Goal: Navigation & Orientation: Find specific page/section

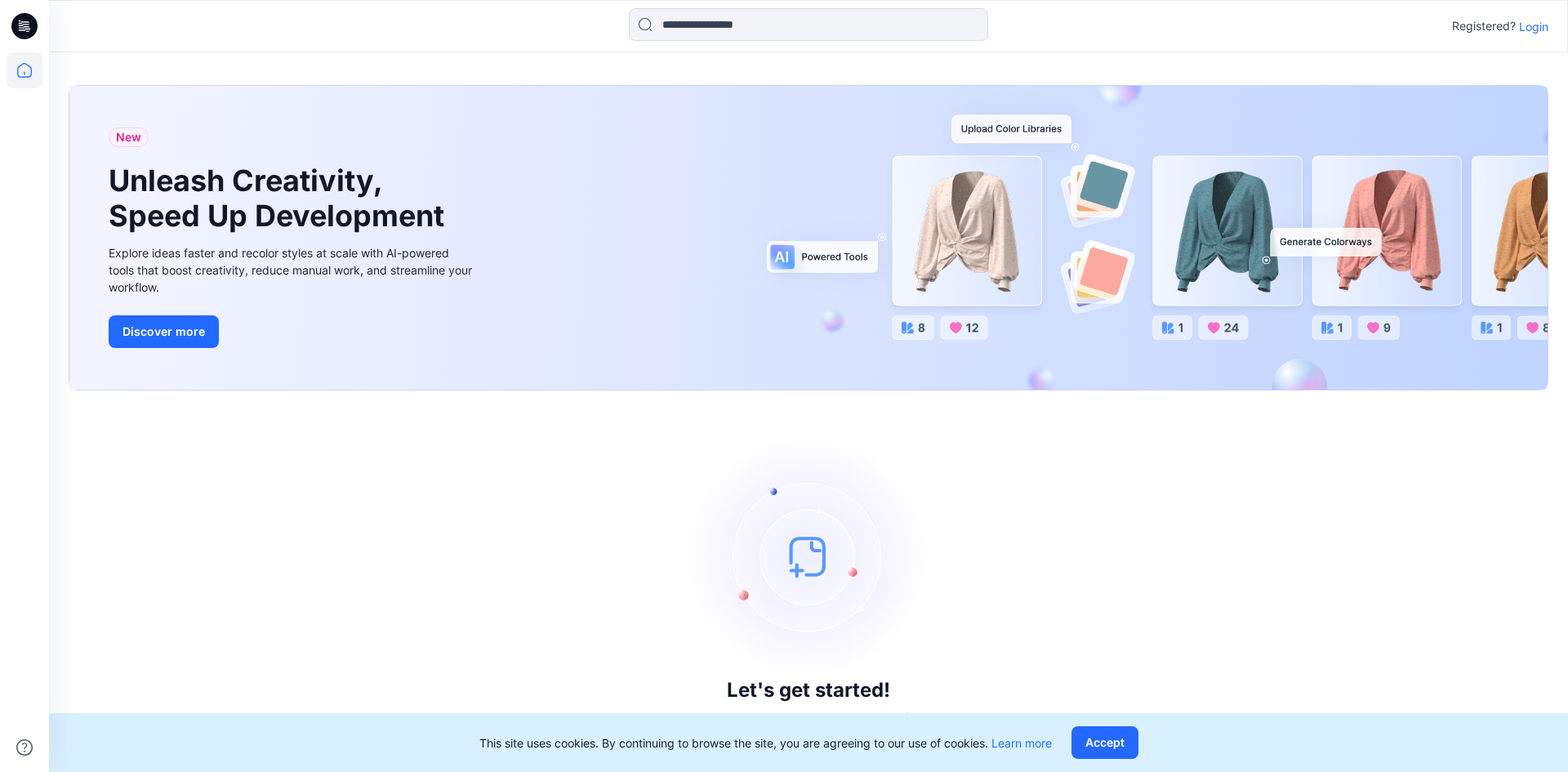
click at [1534, 27] on p "Login" at bounding box center [1534, 26] width 30 height 17
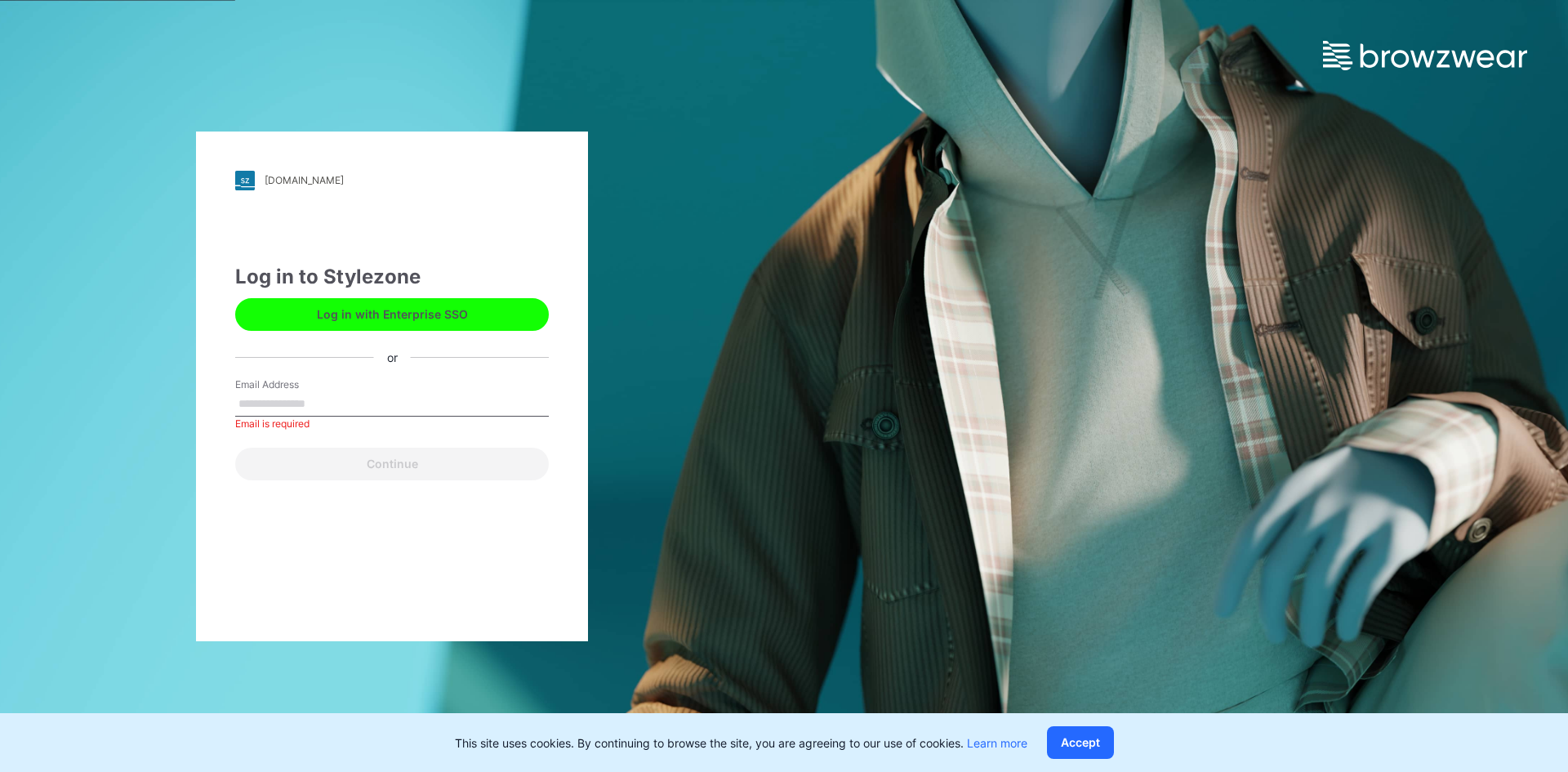
click at [282, 393] on input "Email Address" at bounding box center [391, 404] width 314 height 24
paste input "**********"
type input "**********"
click at [235, 447] on button "Continue" at bounding box center [391, 464] width 314 height 33
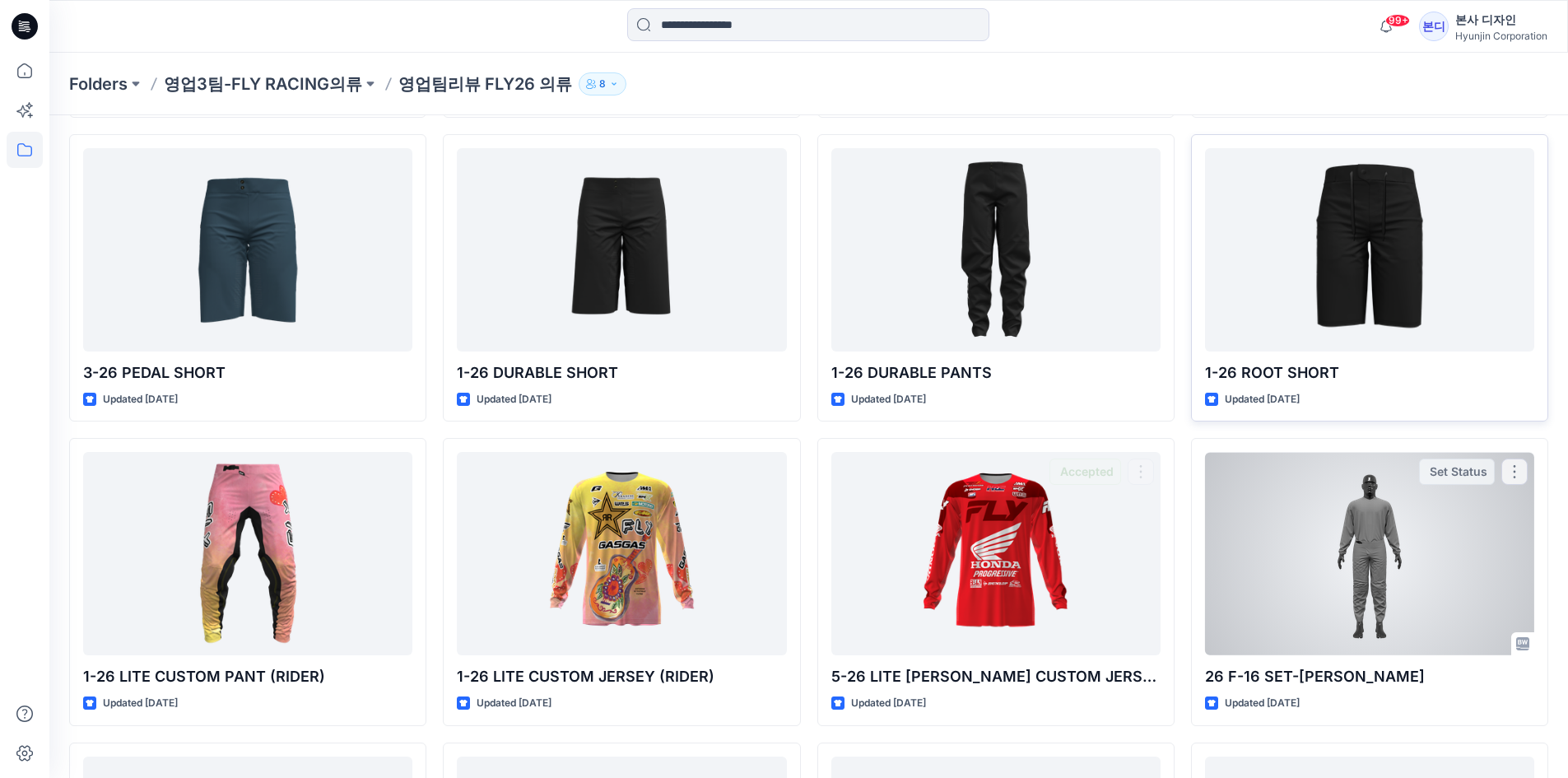
scroll to position [1793, 0]
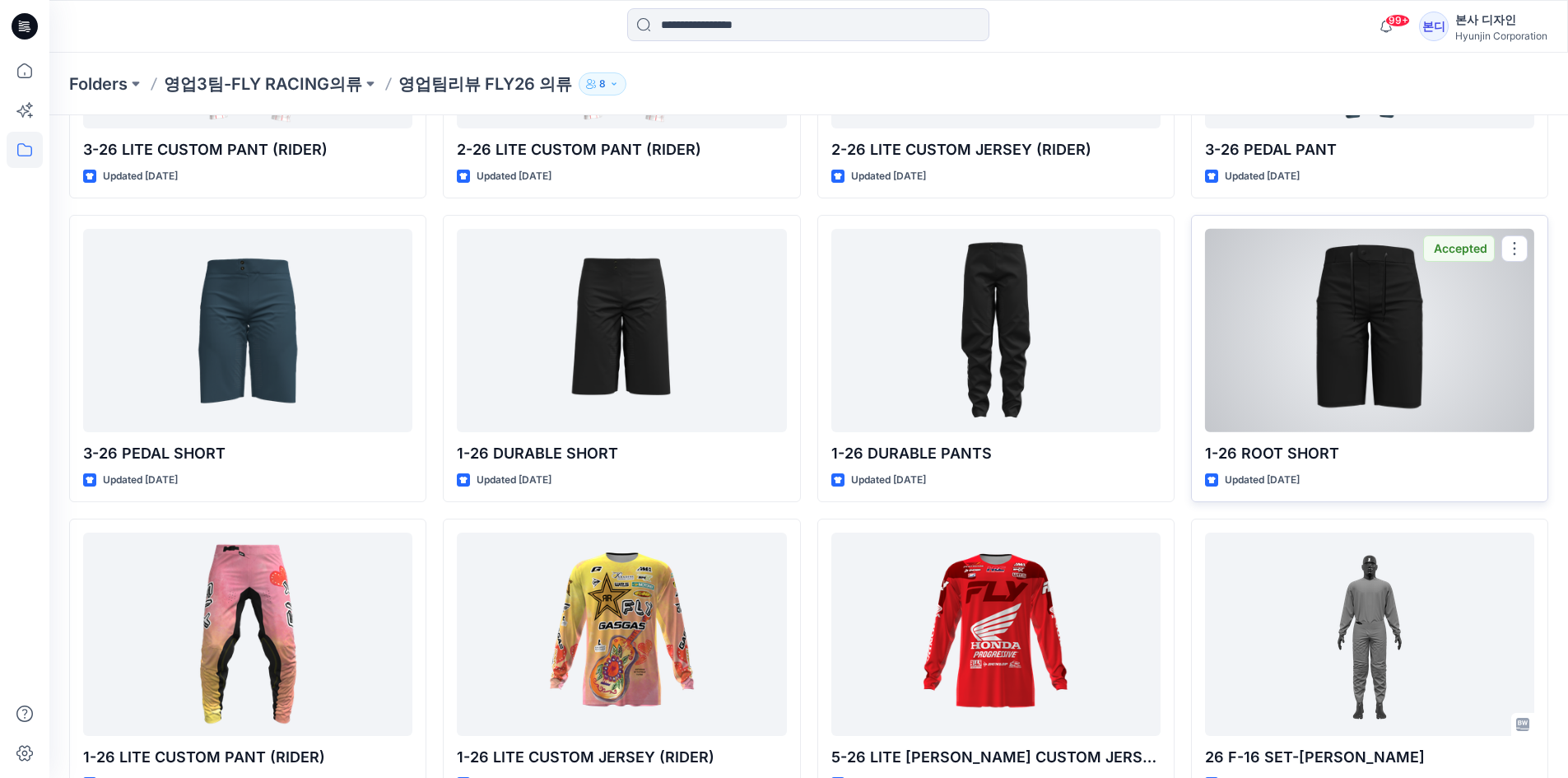
click at [1418, 339] on div at bounding box center [1369, 330] width 330 height 203
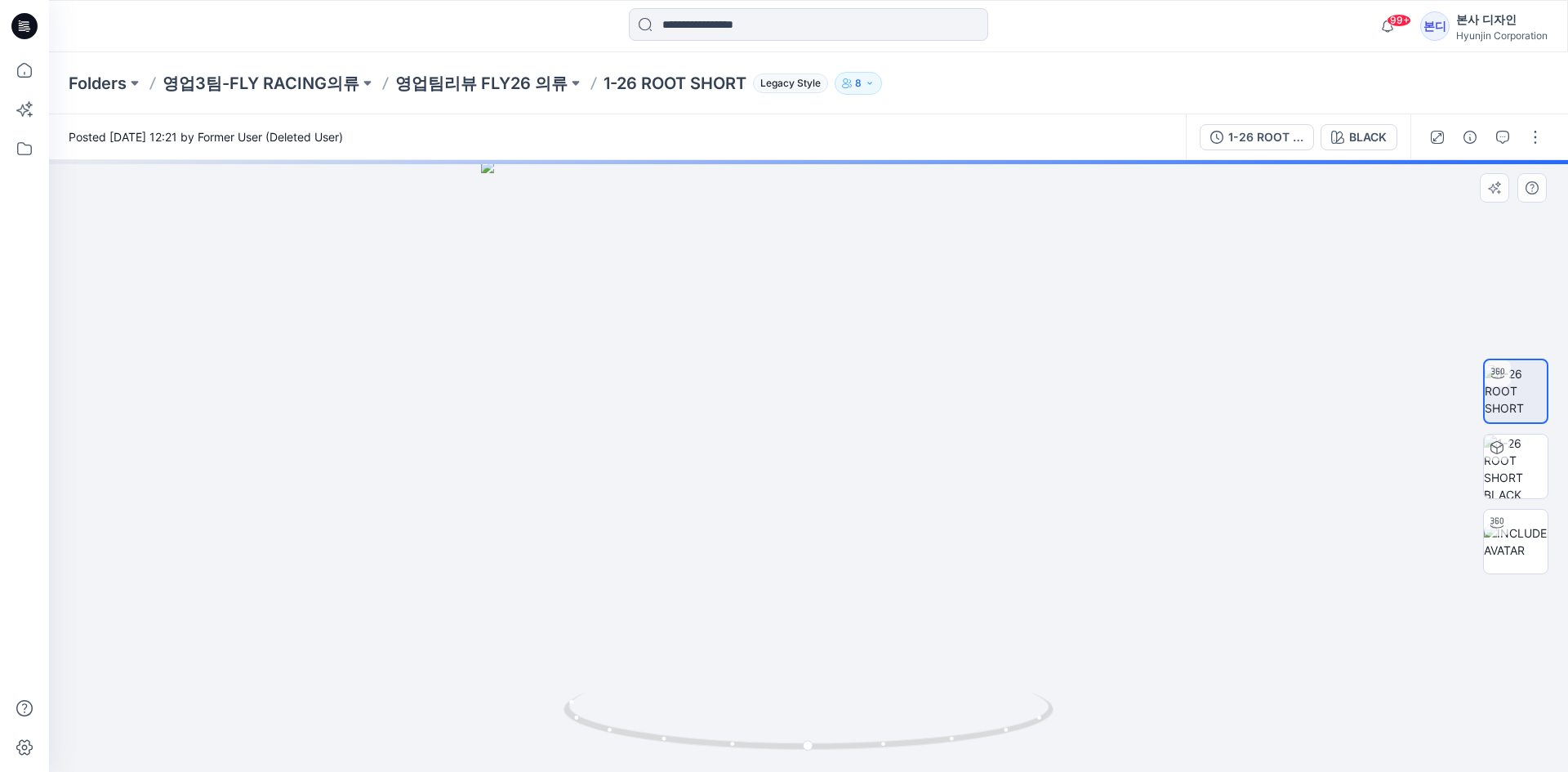
drag, startPoint x: 840, startPoint y: 268, endPoint x: 831, endPoint y: 417, distance: 149.3
click at [831, 419] on img at bounding box center [808, 466] width 655 height 612
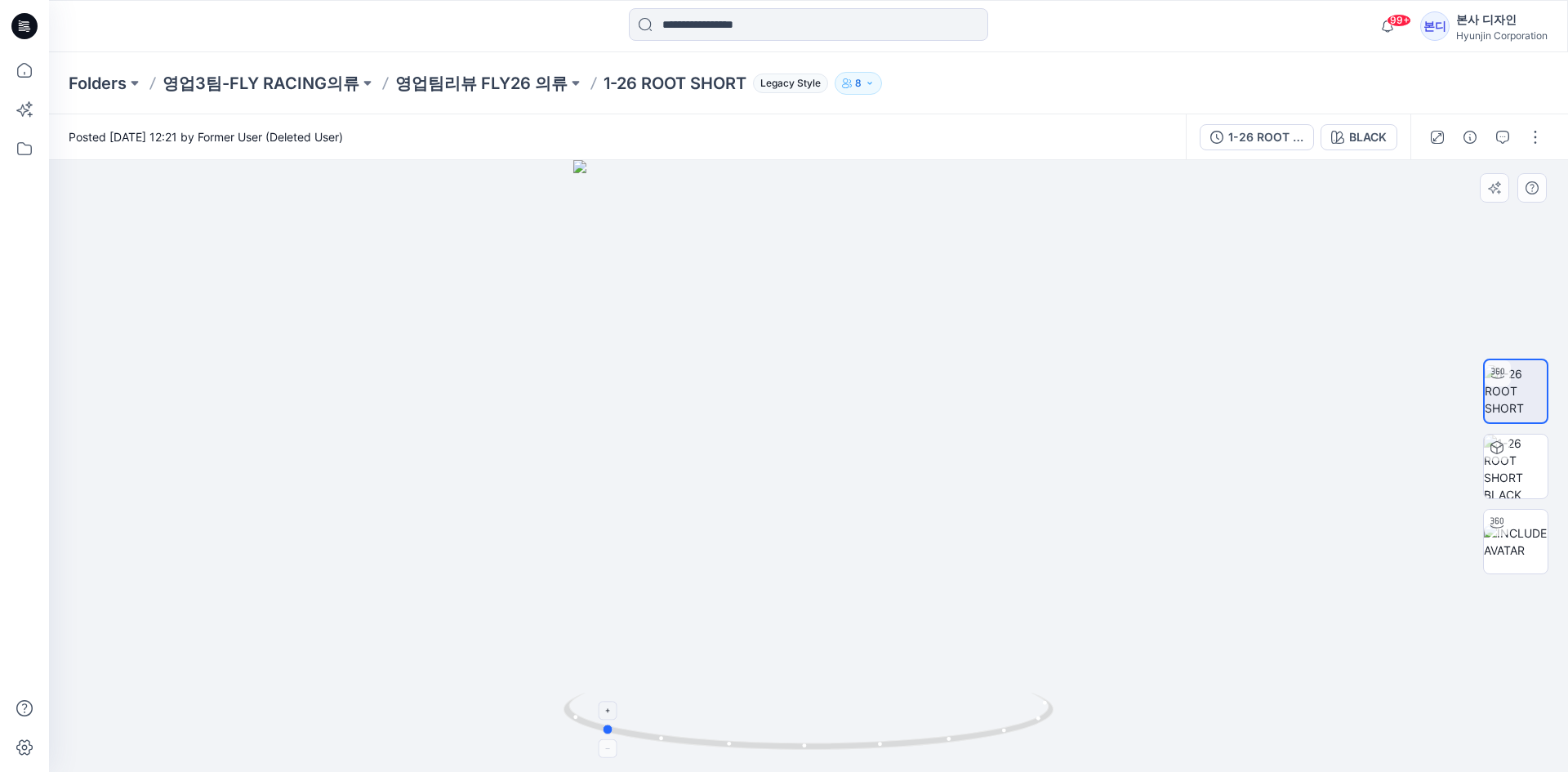
drag, startPoint x: 761, startPoint y: 690, endPoint x: 1044, endPoint y: 710, distance: 283.7
click at [1044, 710] on div at bounding box center [808, 466] width 1519 height 612
drag, startPoint x: 741, startPoint y: 720, endPoint x: 1098, endPoint y: 742, distance: 357.7
click at [1098, 742] on div at bounding box center [808, 466] width 1519 height 612
drag, startPoint x: 1061, startPoint y: 747, endPoint x: 1016, endPoint y: 748, distance: 45.0
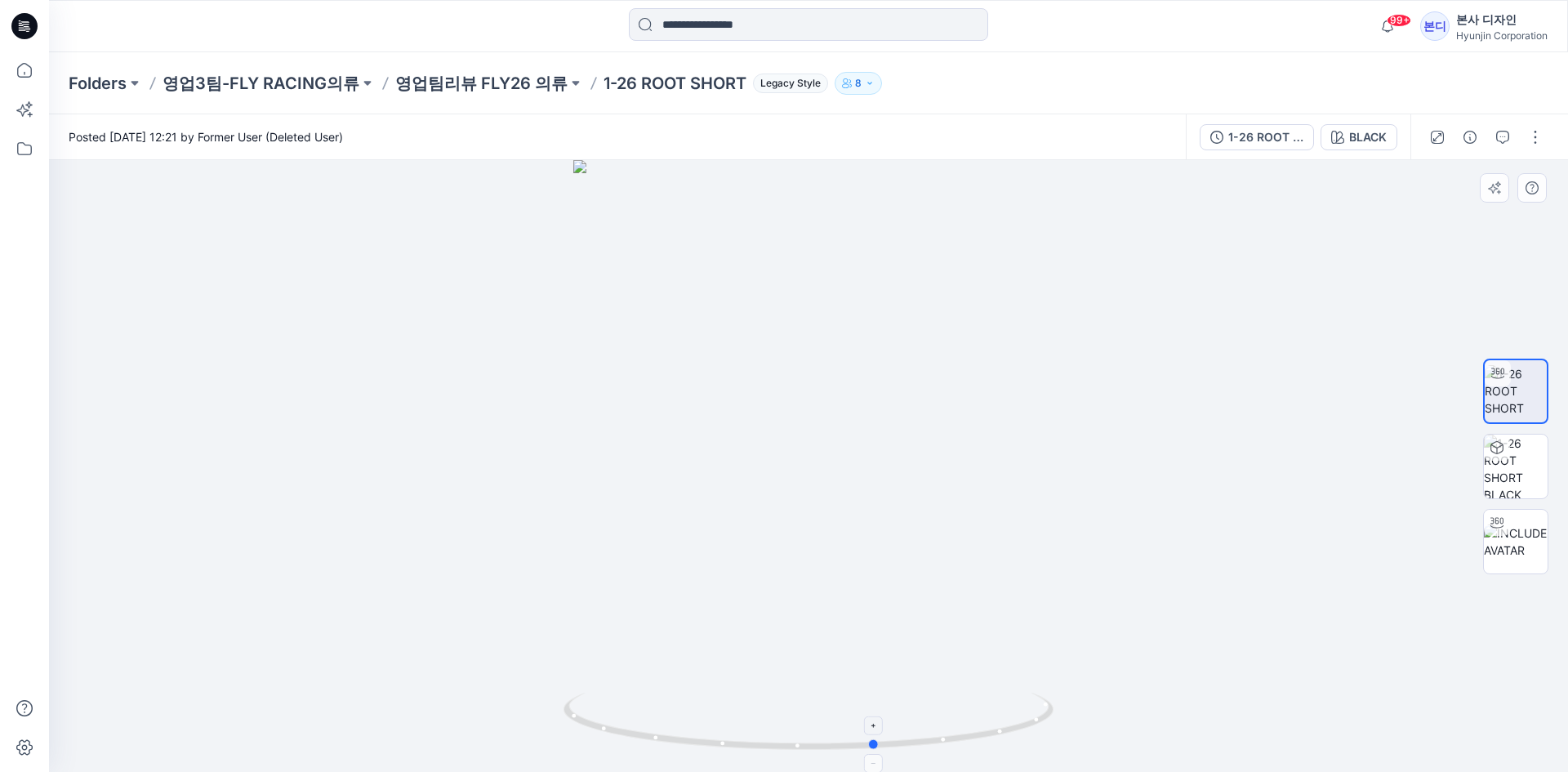
click at [1016, 748] on div at bounding box center [808, 466] width 1519 height 612
click at [1509, 487] on img at bounding box center [1516, 466] width 63 height 63
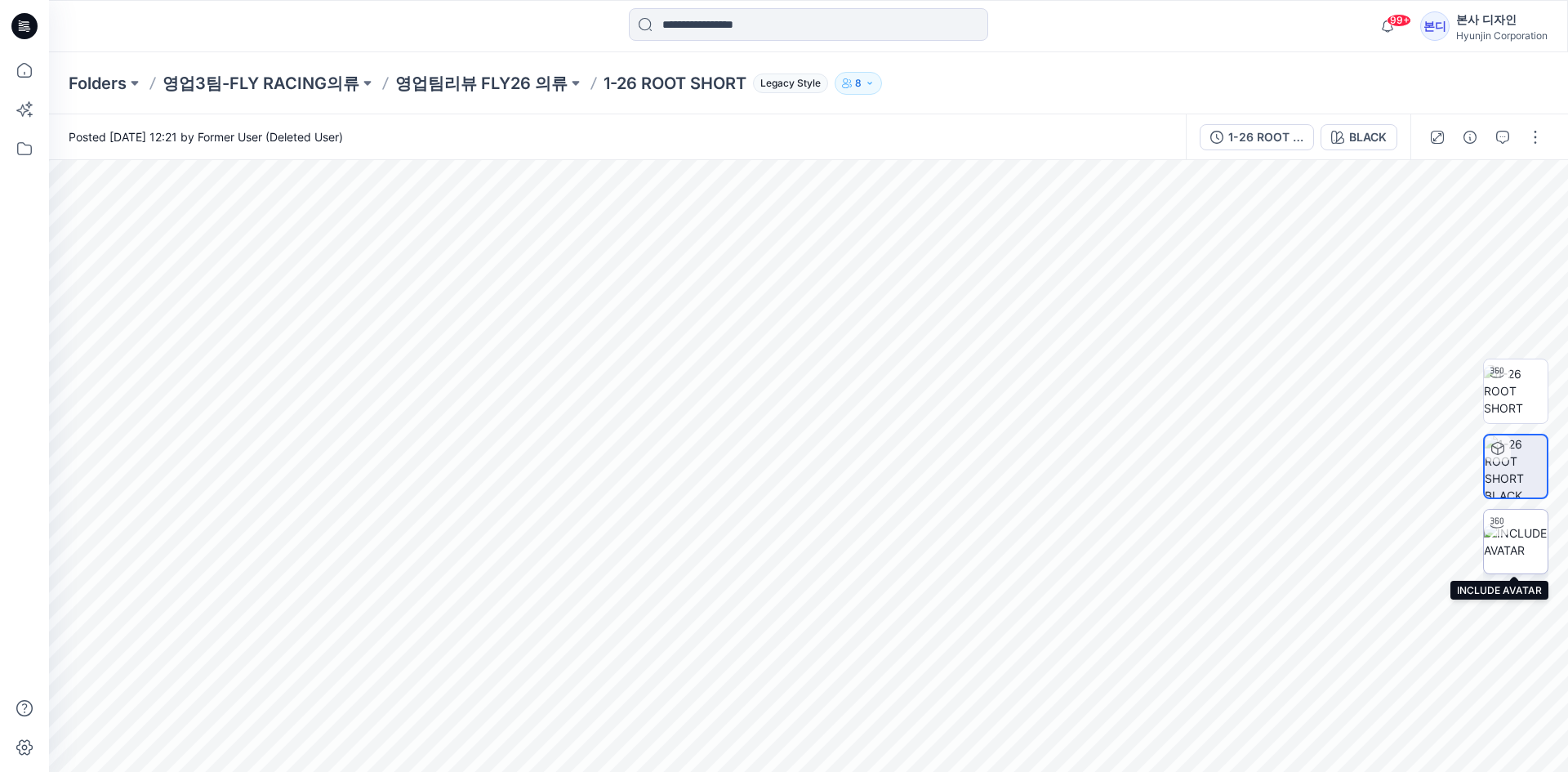
click at [1505, 546] on img at bounding box center [1516, 541] width 63 height 34
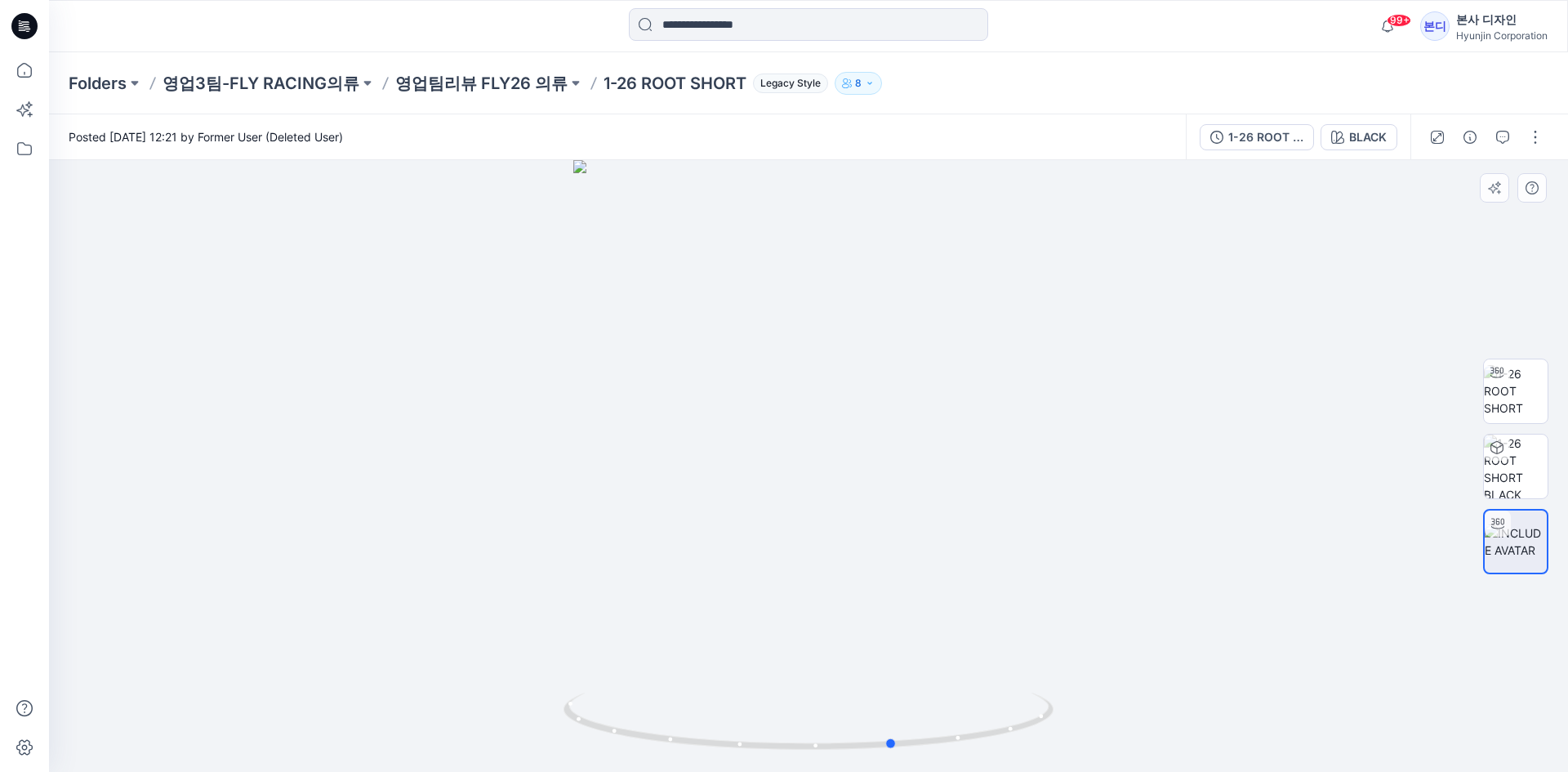
drag, startPoint x: 785, startPoint y: 725, endPoint x: 815, endPoint y: 649, distance: 81.7
click at [816, 649] on div at bounding box center [808, 466] width 1519 height 612
click at [1494, 475] on img at bounding box center [1516, 466] width 63 height 63
